Goal: Task Accomplishment & Management: Manage account settings

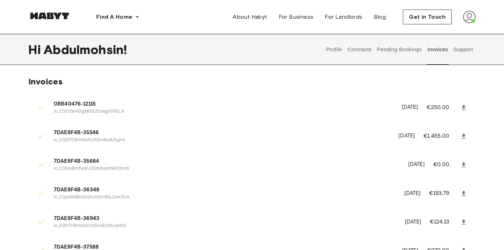
click at [358, 53] on button "Contracts" at bounding box center [360, 49] width 26 height 31
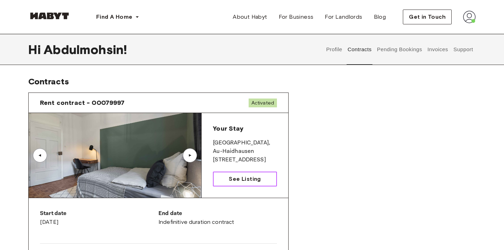
click at [240, 179] on span "See Listing" at bounding box center [245, 179] width 32 height 8
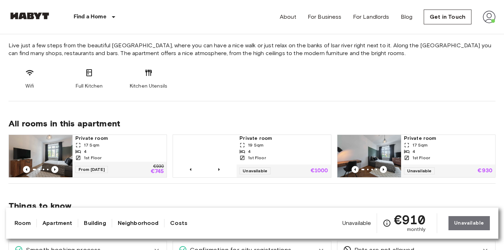
scroll to position [277, 0]
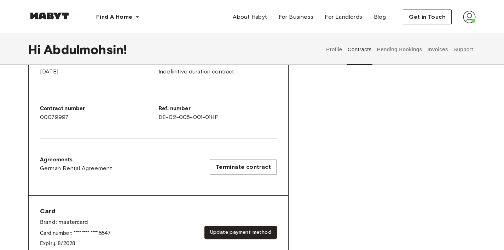
scroll to position [152, 0]
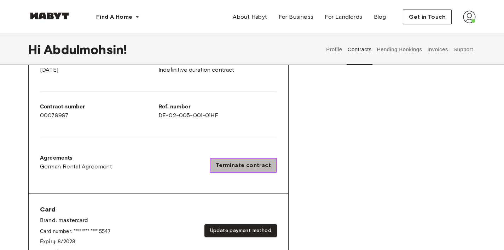
click at [255, 161] on button "Terminate contract" at bounding box center [243, 165] width 67 height 15
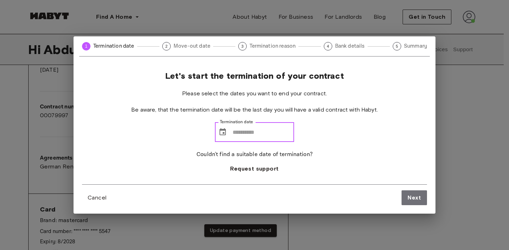
click at [282, 125] on input "Termination date" at bounding box center [264, 132] width 62 height 20
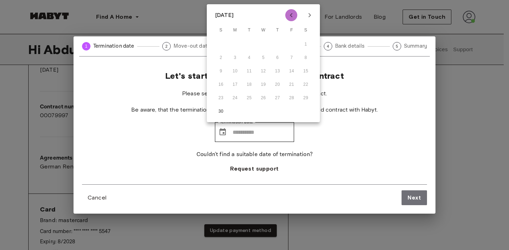
click at [295, 14] on icon "Previous month" at bounding box center [291, 15] width 8 height 8
click at [303, 15] on div at bounding box center [300, 15] width 8 height 12
click at [307, 15] on icon "Next month" at bounding box center [310, 15] width 8 height 8
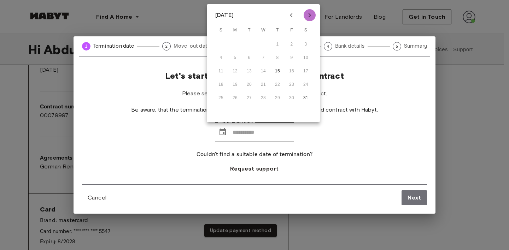
click at [307, 16] on icon "Next month" at bounding box center [310, 15] width 8 height 8
click at [306, 15] on icon "Next month" at bounding box center [310, 15] width 8 height 8
click at [307, 16] on icon "Next month" at bounding box center [310, 15] width 8 height 8
click at [307, 18] on icon "Next month" at bounding box center [310, 15] width 8 height 8
click at [307, 19] on icon "Next month" at bounding box center [310, 15] width 8 height 8
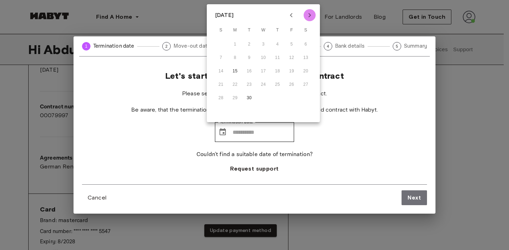
click at [307, 18] on icon "Next month" at bounding box center [310, 15] width 8 height 8
click at [375, 101] on div "Let's start the termination of your contract Please select the dates you want t…" at bounding box center [254, 128] width 345 height 114
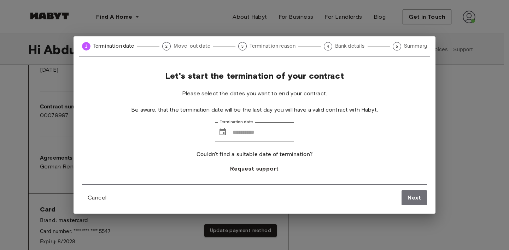
click at [455, 105] on div "1 Termination date 2 Move-out date 3 Termination reason 4 Bank details 5 Summar…" at bounding box center [254, 125] width 509 height 250
